Goal: Find contact information: Find contact information

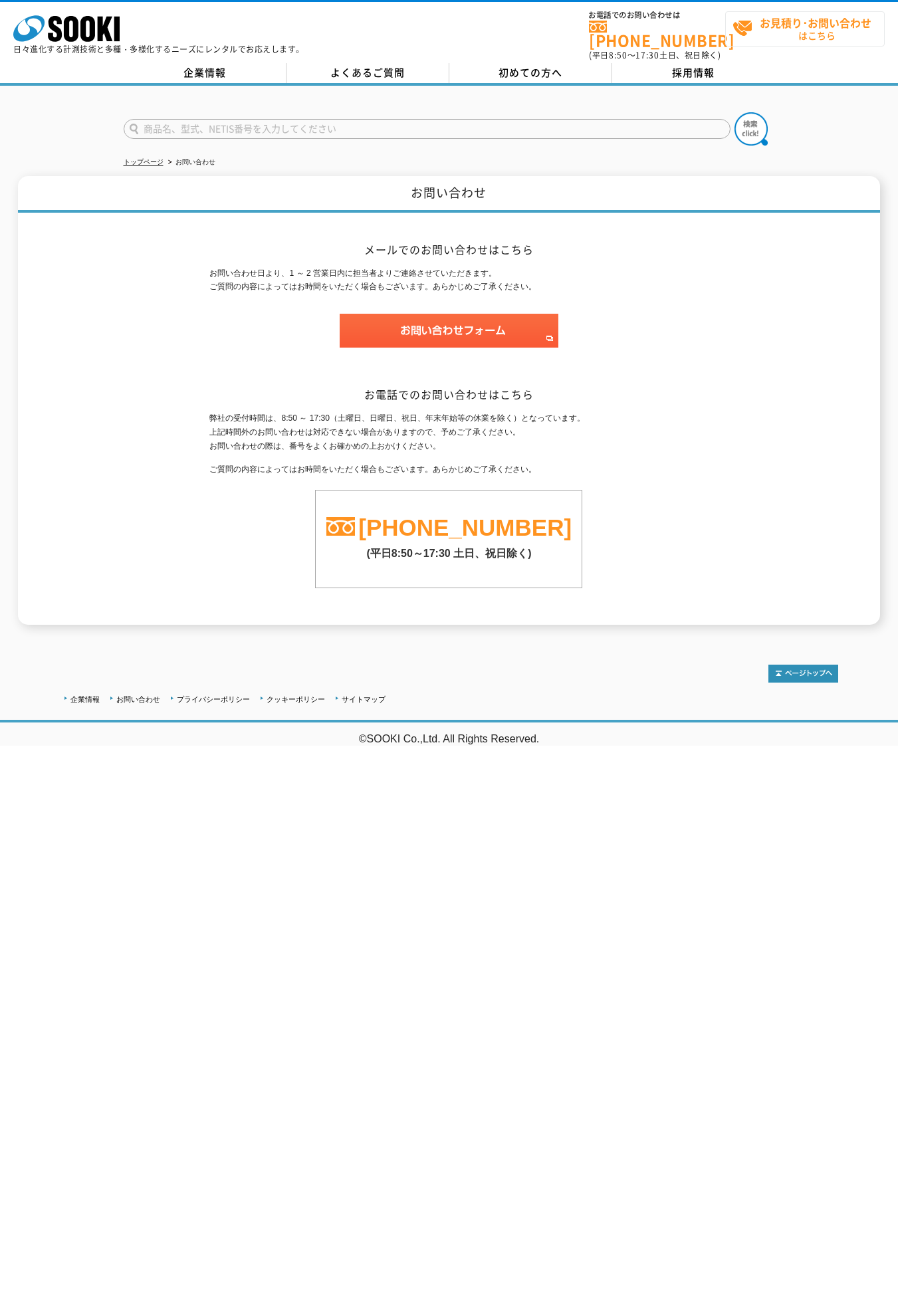
click at [815, 22] on strong "お見積り･お問い合わせ" at bounding box center [815, 22] width 112 height 16
click at [427, 120] on input "text" at bounding box center [427, 129] width 607 height 20
type input "株式会社グリーティア"
click at [427, 120] on input "text" at bounding box center [427, 129] width 607 height 20
type input "スズキヨシタカ"
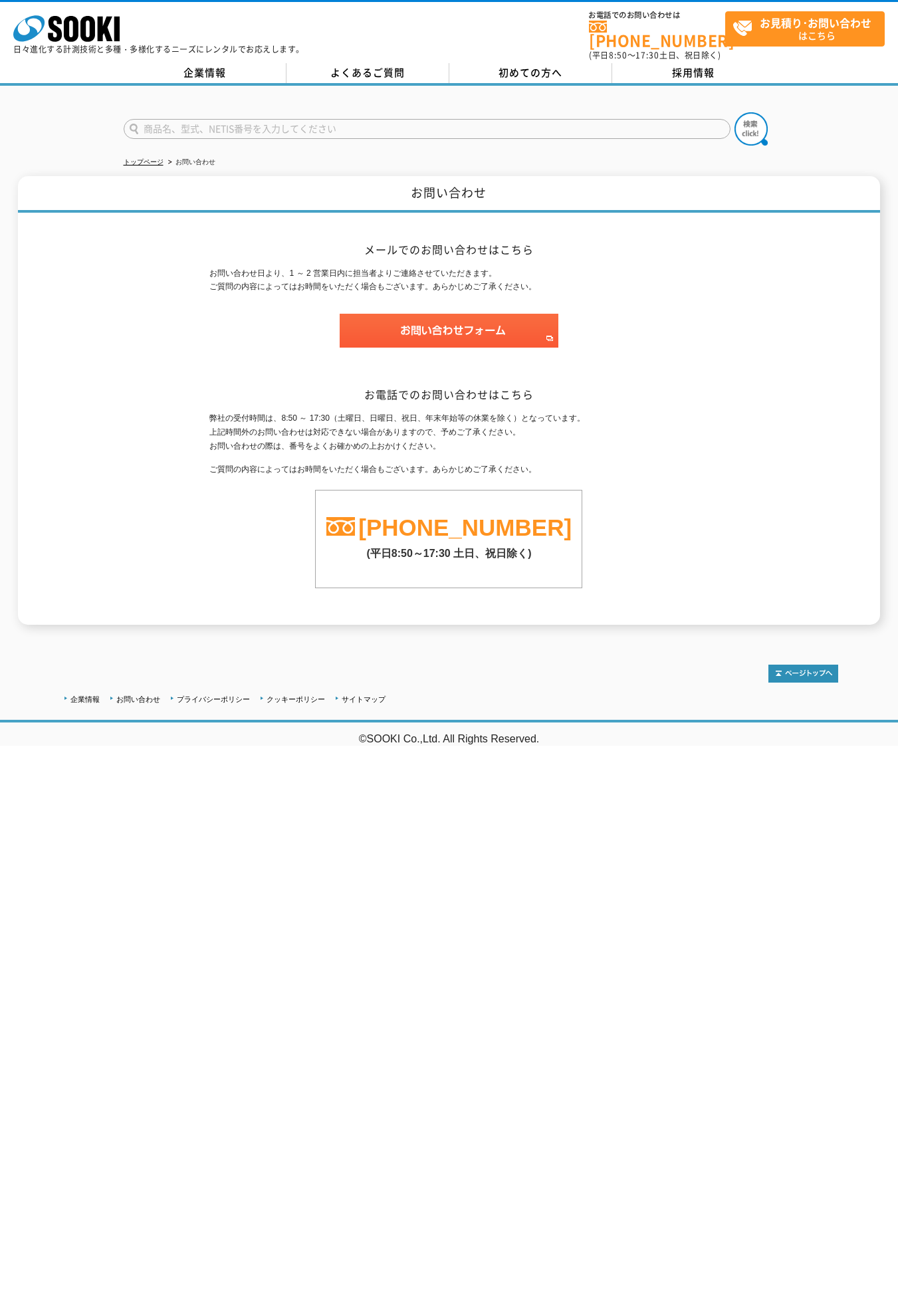
click at [427, 120] on input "text" at bounding box center [427, 129] width 607 height 20
type input "鈴木 慶貴"
click at [427, 120] on input "text" at bounding box center [427, 129] width 607 height 20
type input "鈴木 慶貴"
click at [427, 120] on input "text" at bounding box center [427, 129] width 607 height 20
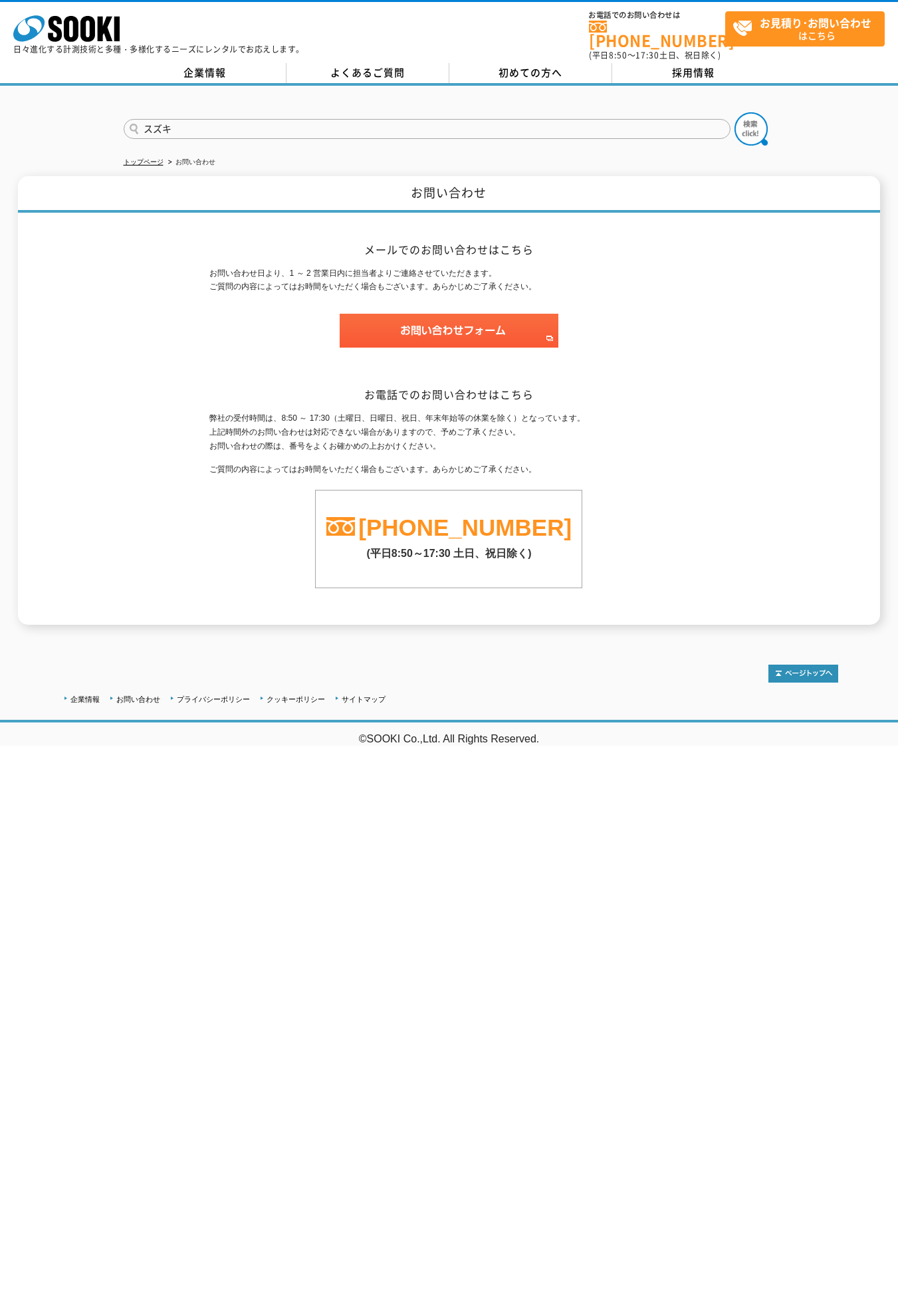
type input "スズキヨシタカ"
click at [427, 120] on input "text" at bounding box center [427, 129] width 607 height 20
type input "代表取締役"
click at [427, 120] on input "text" at bounding box center [427, 129] width 607 height 20
type input "代表取締役"
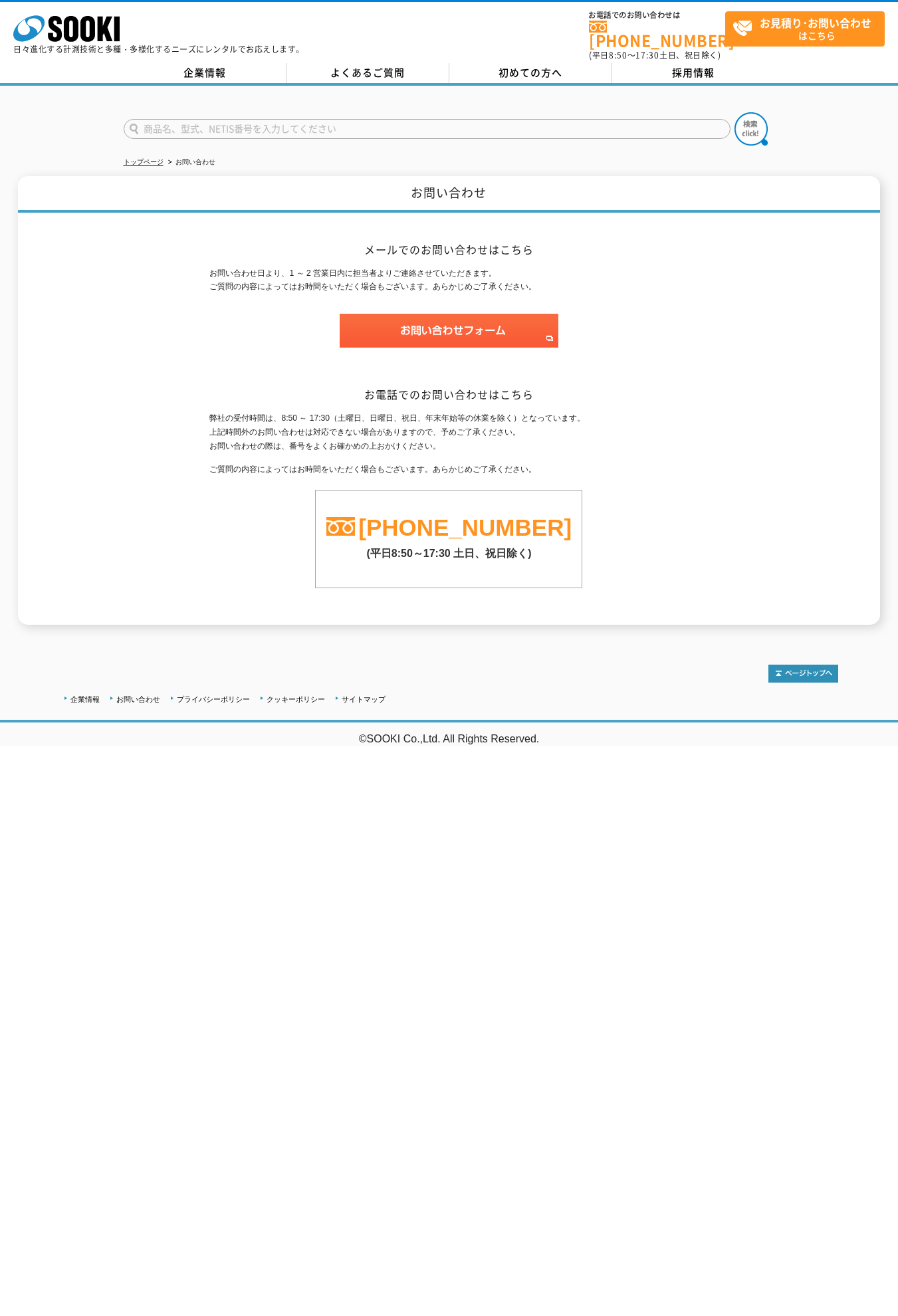
click at [427, 120] on input "text" at bounding box center [427, 129] width 607 height 20
type input "代表取締役"
click at [427, 120] on input "text" at bounding box center [427, 129] width 607 height 20
type input "代表取締役"
click at [815, 22] on strong "お見積り･お問い合わせ" at bounding box center [815, 22] width 112 height 16
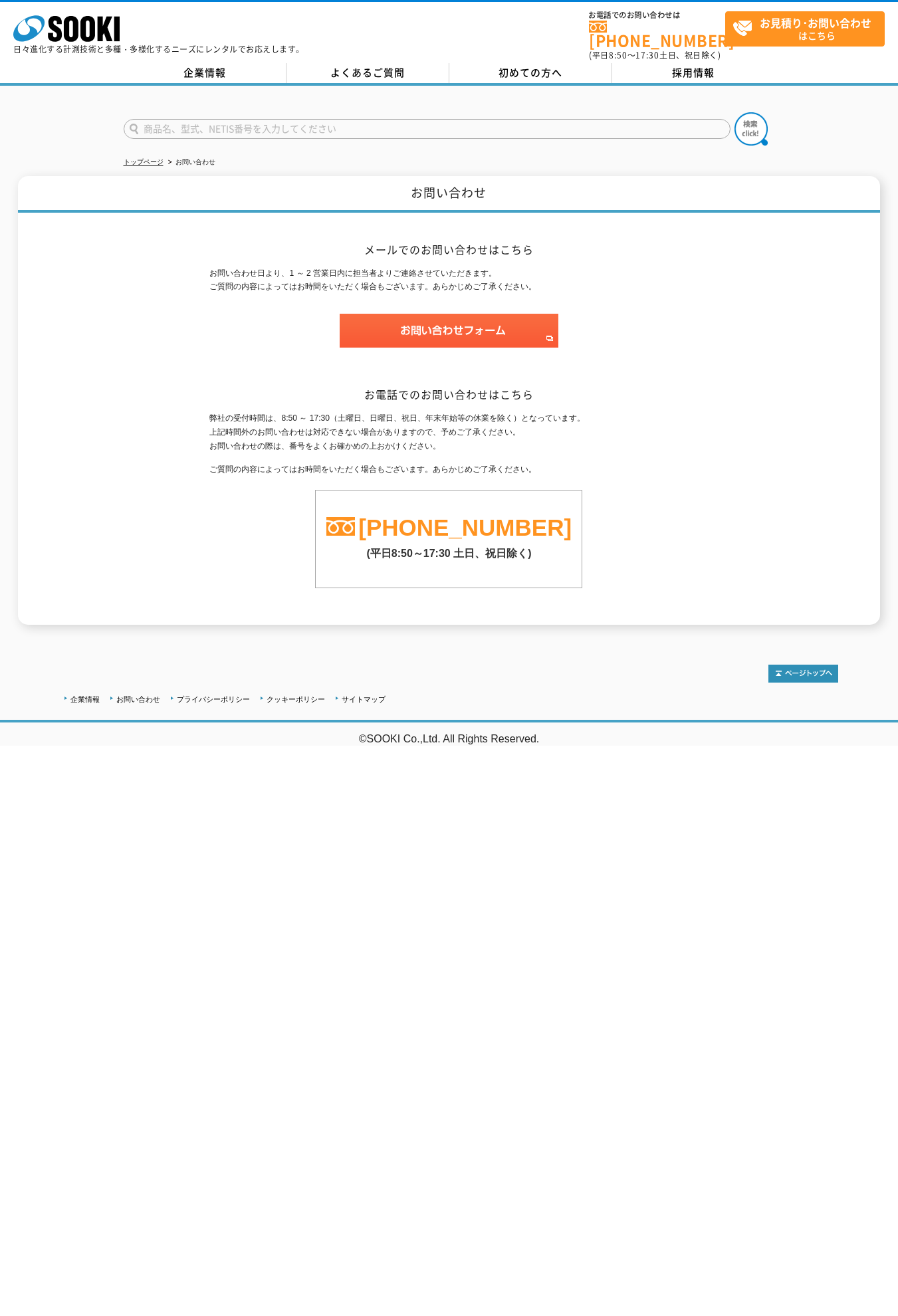
click at [427, 120] on input "text" at bounding box center [427, 129] width 607 height 20
type input "代表取締役"
click at [427, 120] on input "text" at bounding box center [427, 129] width 607 height 20
type input "代表取締役"
click at [427, 120] on input "text" at bounding box center [427, 129] width 607 height 20
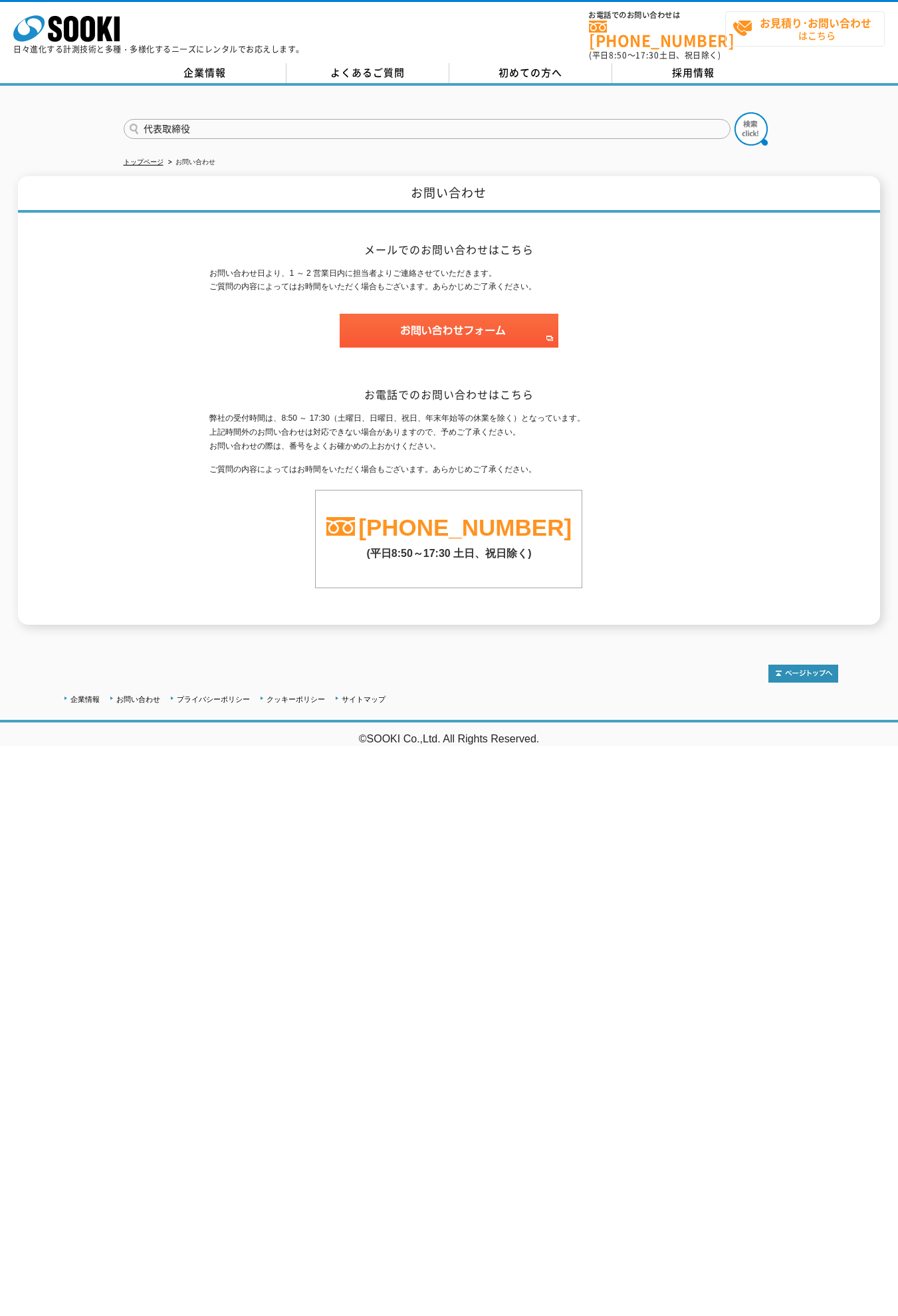
type input "代表取締役"
click at [815, 22] on strong "お見積り･お問い合わせ" at bounding box center [815, 22] width 112 height 16
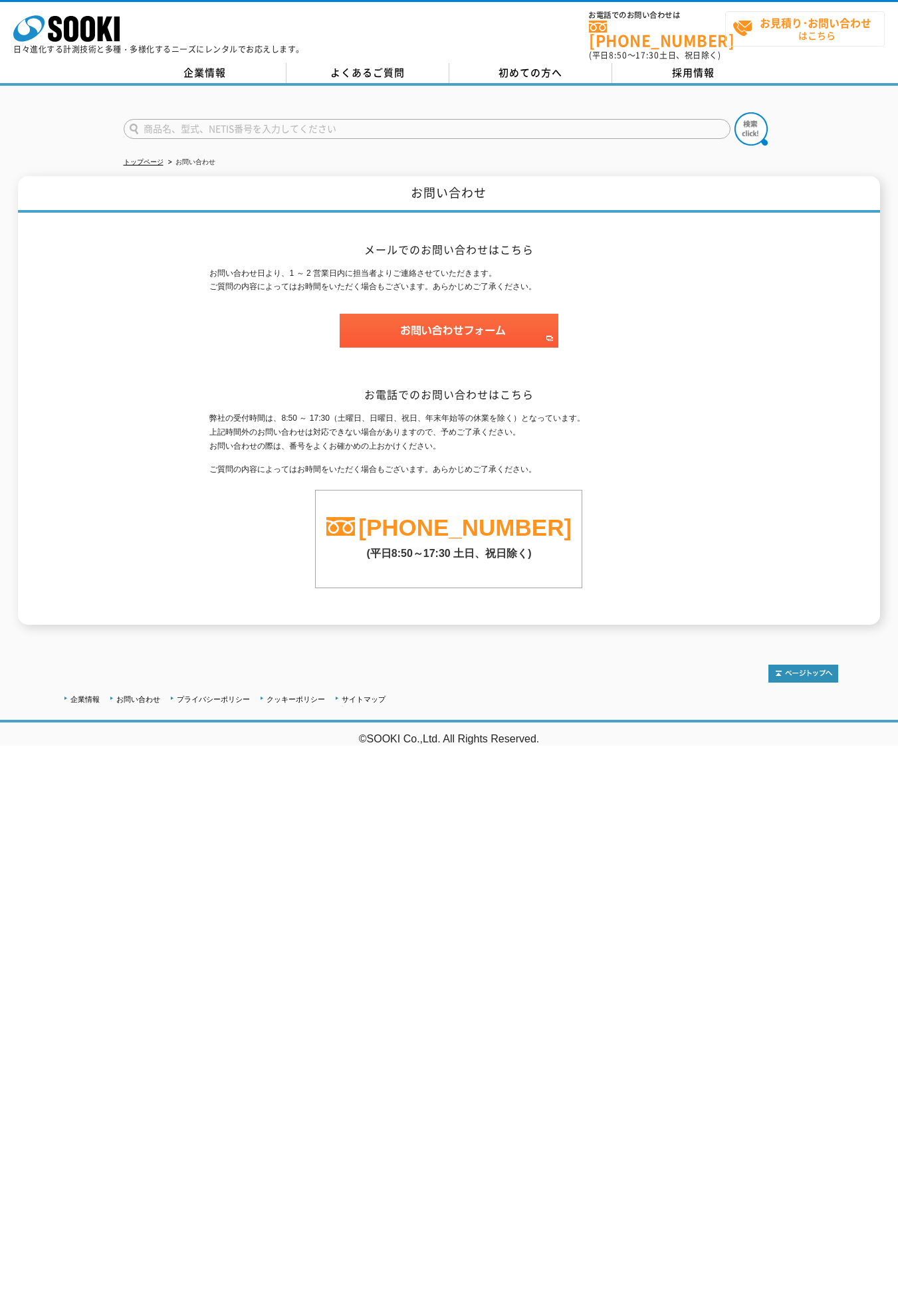
click at [815, 22] on strong "お見積り･お問い合わせ" at bounding box center [815, 22] width 112 height 16
click at [427, 120] on input "text" at bounding box center [427, 129] width 607 height 20
type input "代表取締役"
click at [427, 120] on input "text" at bounding box center [427, 129] width 607 height 20
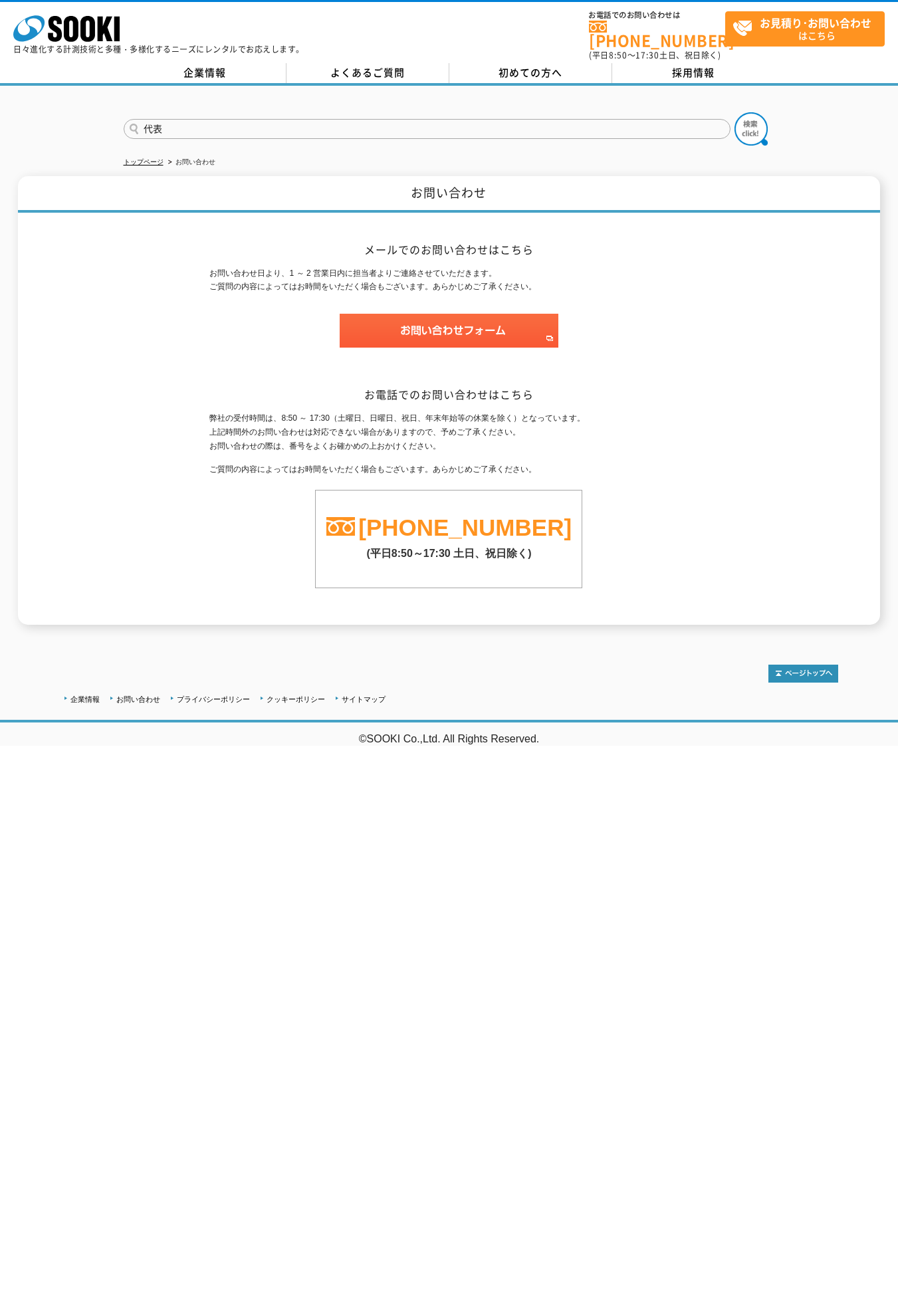
type input "代表取締役"
